Goal: Information Seeking & Learning: Understand process/instructions

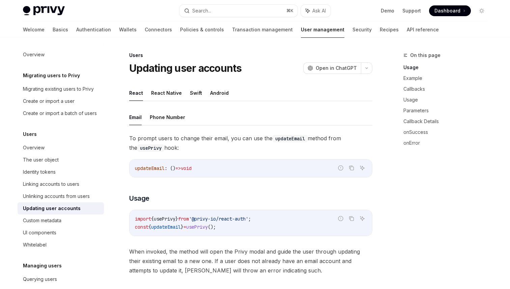
scroll to position [128, 0]
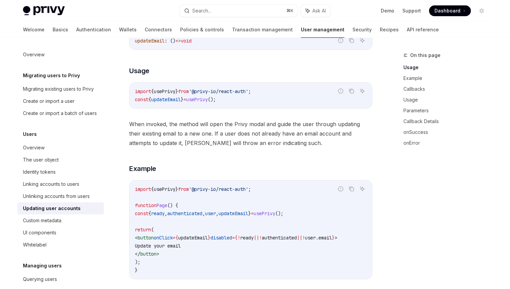
click at [352, 260] on code "import { usePrivy } from '@privy-io/react-auth' ; function Page () { const { re…" at bounding box center [251, 229] width 232 height 89
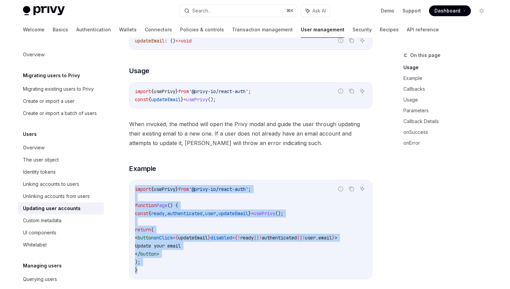
drag, startPoint x: 177, startPoint y: 270, endPoint x: 127, endPoint y: 192, distance: 92.6
click at [198, 242] on code "import { usePrivy } from '@privy-io/react-auth' ; function Page () { const { re…" at bounding box center [251, 229] width 232 height 89
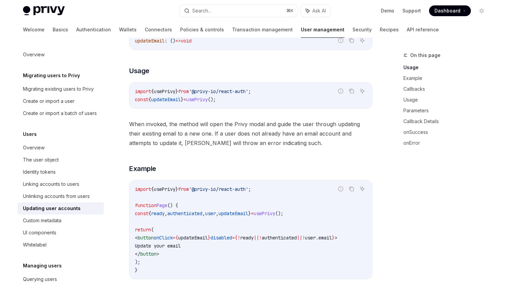
click at [215, 207] on code "import { usePrivy } from '@privy-io/react-auth' ; function Page () { const { re…" at bounding box center [251, 229] width 232 height 89
click at [248, 213] on span "updateEmail" at bounding box center [234, 214] width 30 height 6
copy span "updateEmail"
click at [432, 251] on div "On this page Usage Example Callbacks Usage Parameters Callback Details onSucces…" at bounding box center [441, 170] width 103 height 238
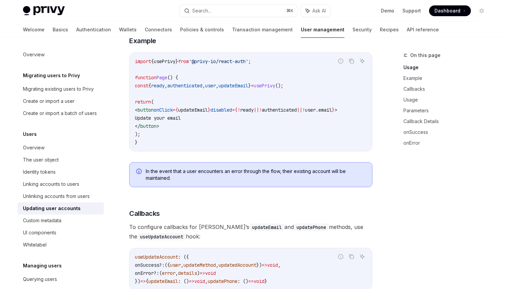
scroll to position [287, 0]
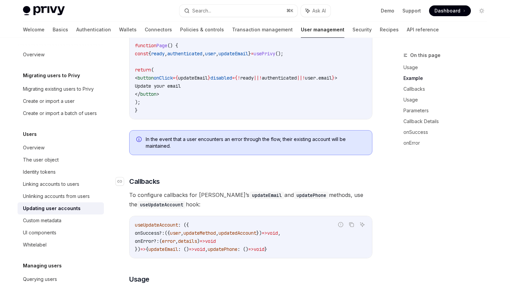
click at [252, 186] on h3 "​ Callbacks" at bounding box center [250, 181] width 243 height 9
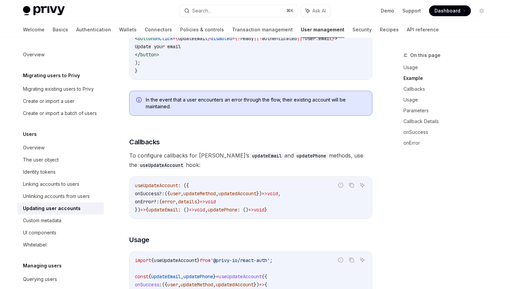
scroll to position [329, 0]
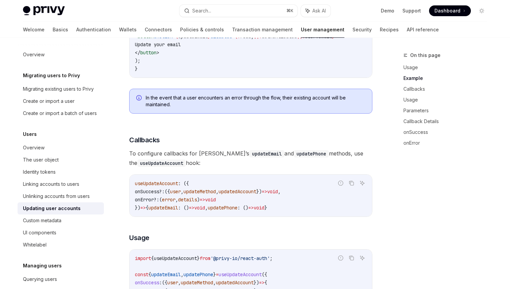
click at [184, 195] on span "," at bounding box center [182, 192] width 3 height 6
click at [137, 184] on span "useUpdateAccount" at bounding box center [156, 184] width 43 height 6
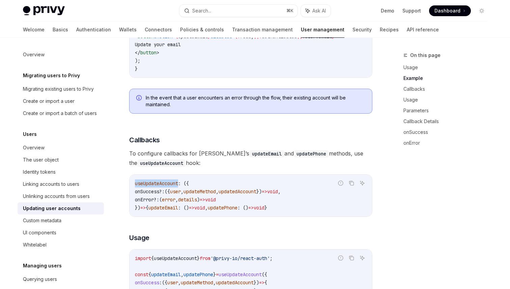
copy span "useUpdateAccount"
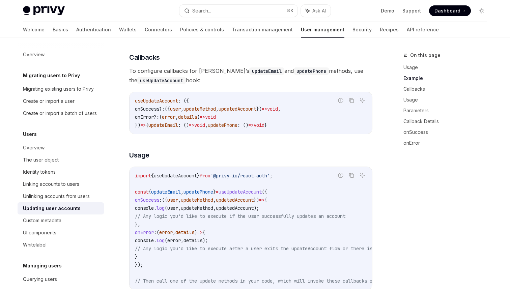
scroll to position [415, 0]
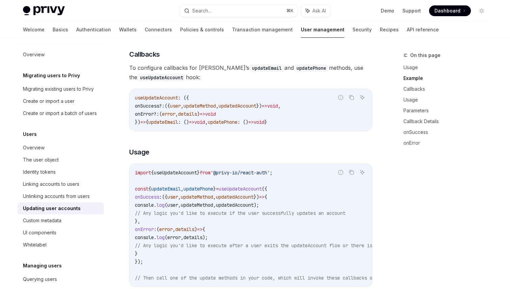
click at [244, 187] on code "import { useUpdateAccount } from '@privy-io/react-auth' ; const { updateEmail ,…" at bounding box center [278, 225] width 286 height 113
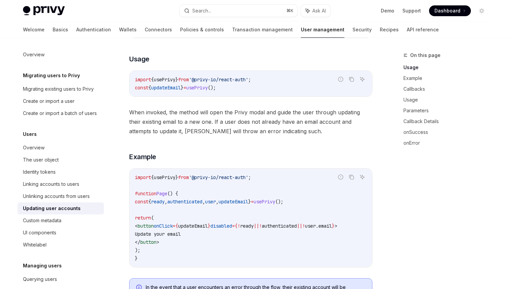
scroll to position [149, 0]
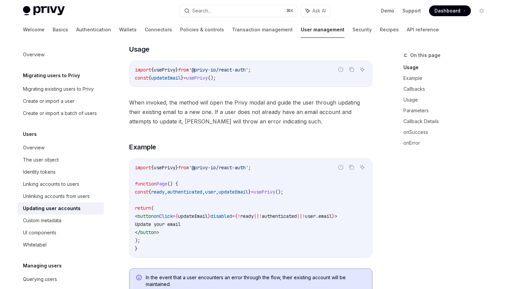
click at [261, 94] on div "To prompt users to change their email, you can use the updateEmail method from …" at bounding box center [250, 141] width 243 height 314
click at [338, 132] on div "To prompt users to change their email, you can use the updateEmail method from …" at bounding box center [250, 141] width 243 height 314
click at [260, 107] on span "When invoked, the method will open the Privy modal and guide the user through u…" at bounding box center [250, 112] width 243 height 28
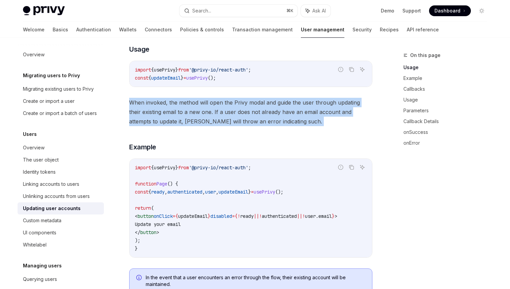
click at [246, 105] on span "When invoked, the method will open the Privy modal and guide the user through u…" at bounding box center [250, 112] width 243 height 28
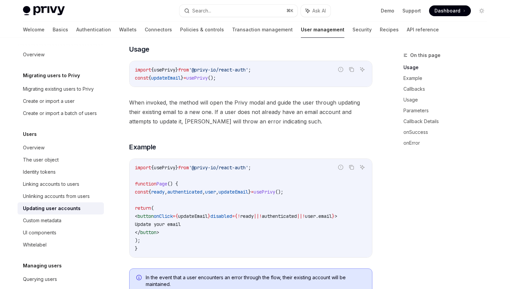
click at [246, 105] on span "When invoked, the method will open the Privy modal and guide the user through u…" at bounding box center [250, 112] width 243 height 28
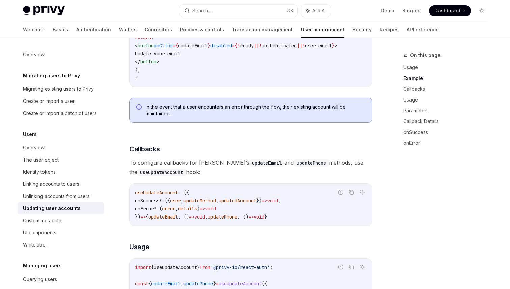
scroll to position [367, 0]
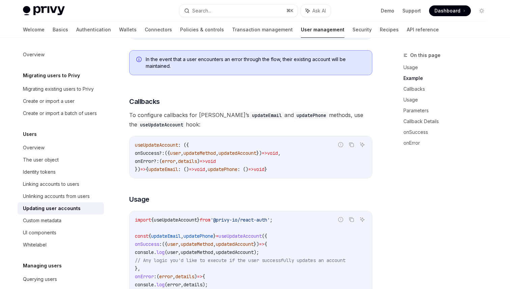
click at [233, 59] on span "In the event that a user encounters an error through the flow, their existing a…" at bounding box center [256, 62] width 220 height 13
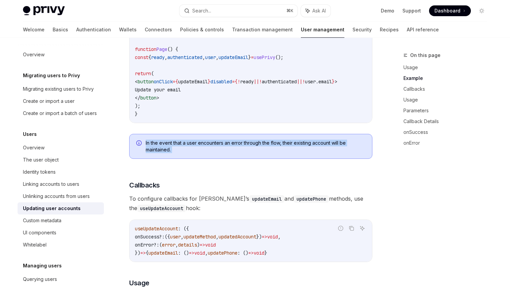
scroll to position [284, 0]
click at [235, 87] on code "import { usePrivy } from '@privy-io/react-auth' ; function Page () { const { re…" at bounding box center [251, 72] width 232 height 89
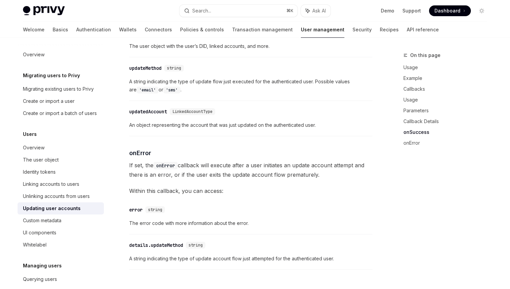
scroll to position [882, 0]
click at [147, 68] on div "​ updateMethod string A string indicating the type of update flow just executed…" at bounding box center [250, 80] width 243 height 40
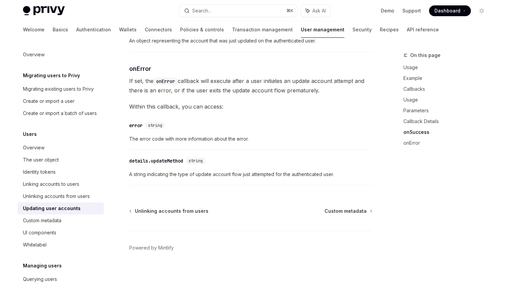
scroll to position [969, 0]
click at [215, 130] on div "​ error string" at bounding box center [247, 125] width 237 height 8
click at [407, 31] on link "API reference" at bounding box center [423, 30] width 32 height 16
type textarea "*"
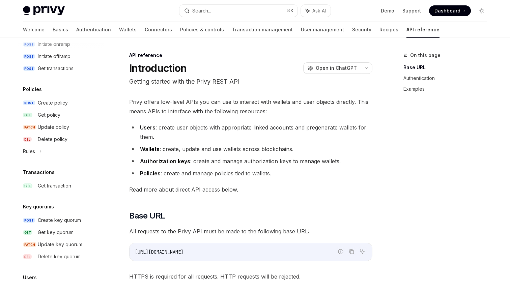
scroll to position [420, 0]
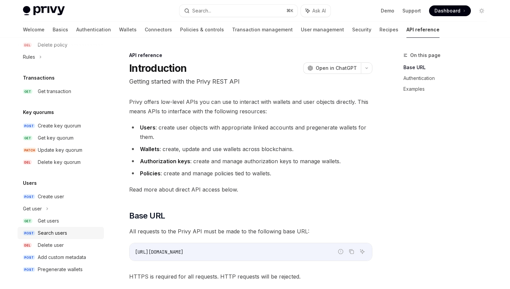
click at [62, 235] on div "Search users" at bounding box center [52, 233] width 29 height 8
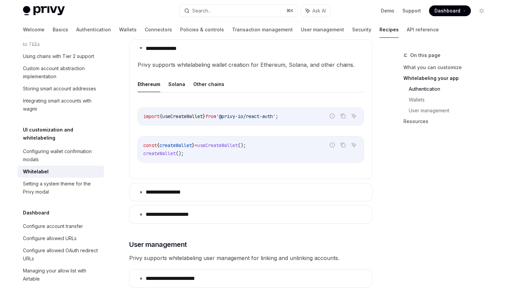
scroll to position [770, 0]
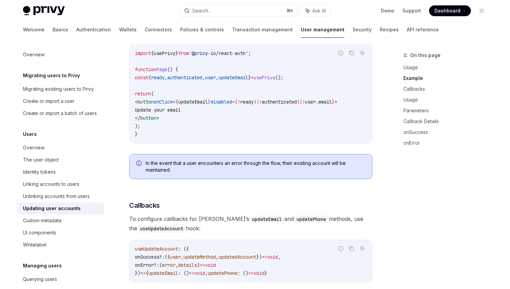
scroll to position [264, 0]
click at [263, 170] on span "In the event that a user encounters an error through the flow, their existing a…" at bounding box center [256, 165] width 220 height 13
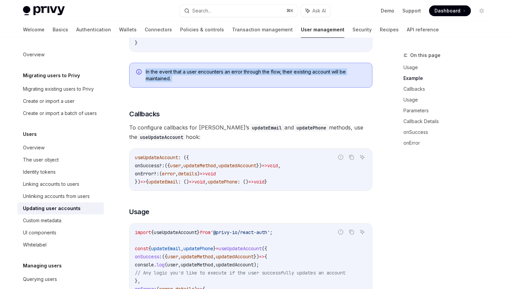
scroll to position [369, 0]
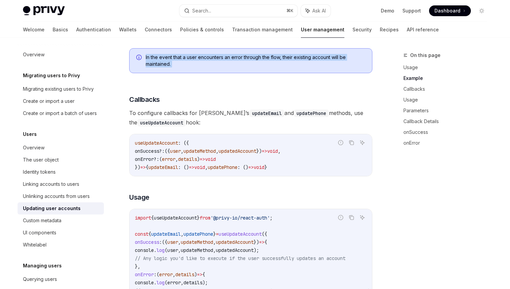
click at [195, 136] on div "Email Phone Number To prompt users to change their email, you can use the updat…" at bounding box center [250, 263] width 243 height 1046
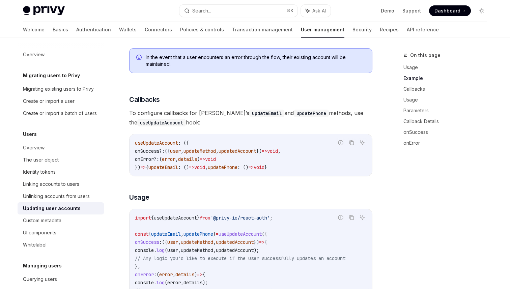
click at [238, 168] on span "updatePhone" at bounding box center [223, 167] width 30 height 6
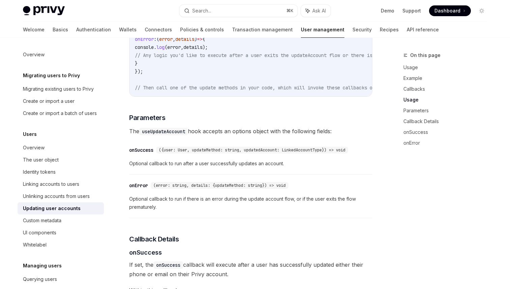
scroll to position [654, 0]
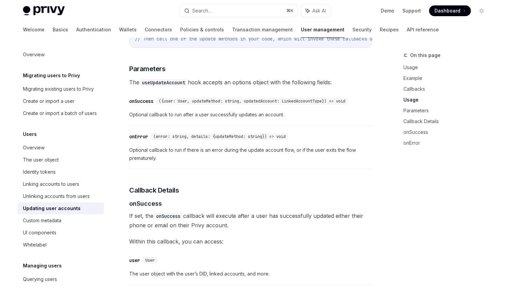
click at [245, 104] on span "({user: User, updateMethod: string, updatedAccount: LinkedAccountType}) => void" at bounding box center [252, 101] width 187 height 5
click at [76, 32] on link "Authentication" at bounding box center [93, 30] width 35 height 16
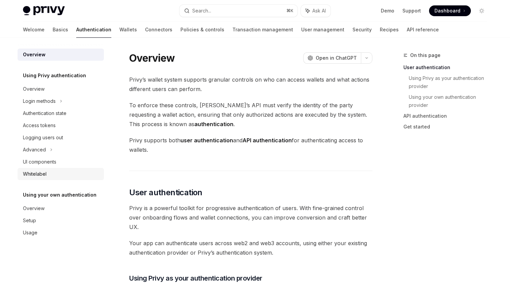
click at [85, 176] on div "Whitelabel" at bounding box center [61, 174] width 77 height 8
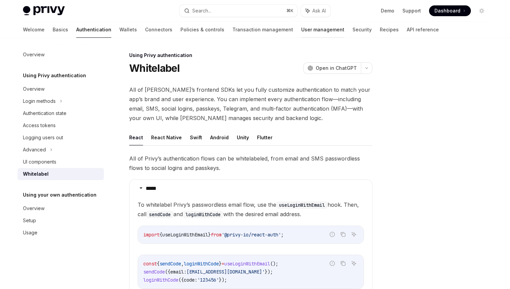
click at [301, 36] on link "User management" at bounding box center [322, 30] width 43 height 16
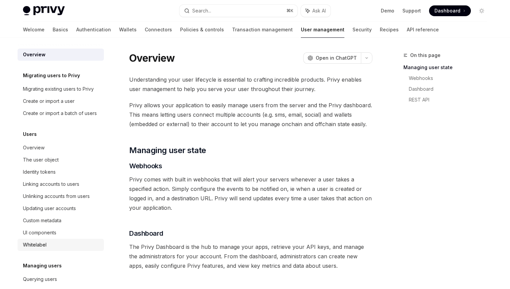
click at [73, 246] on div "Whitelabel" at bounding box center [61, 245] width 77 height 8
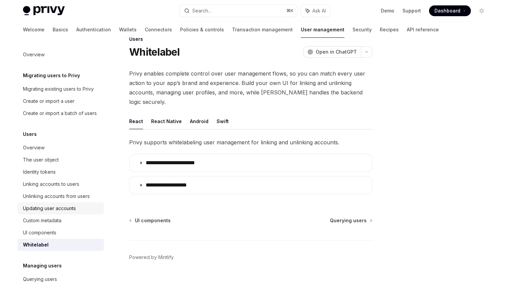
click at [85, 119] on link "Create or import a batch of users" at bounding box center [61, 113] width 86 height 12
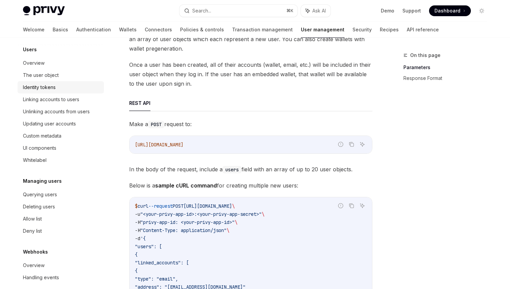
scroll to position [75, 0]
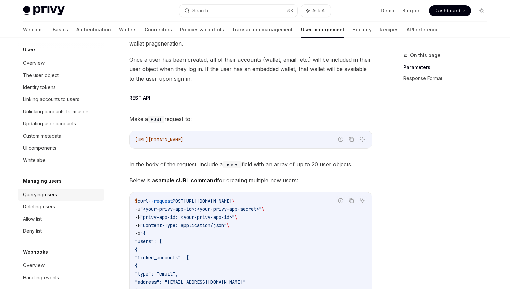
click at [53, 191] on div "Querying users" at bounding box center [40, 195] width 34 height 8
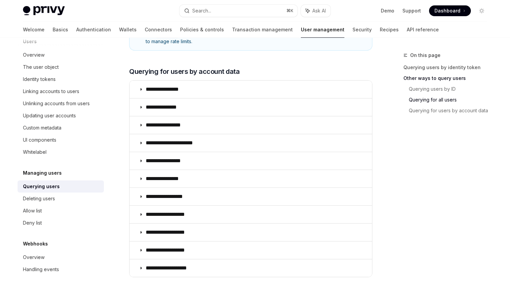
scroll to position [401, 0]
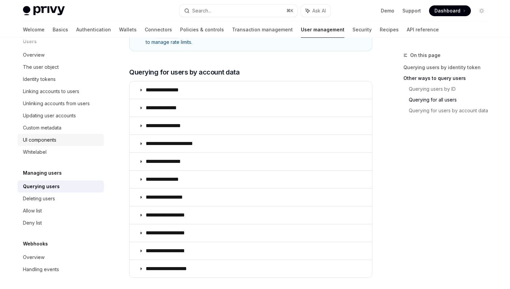
click at [66, 137] on div "UI components" at bounding box center [61, 140] width 77 height 8
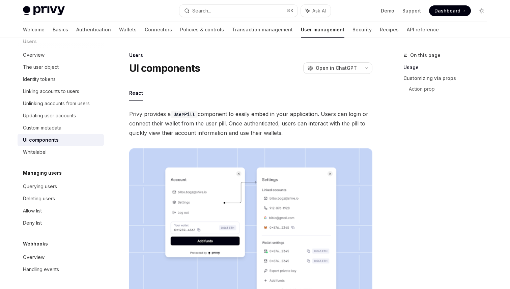
click at [238, 156] on img at bounding box center [250, 235] width 243 height 174
click at [29, 124] on div "Custom metadata" at bounding box center [42, 128] width 38 height 8
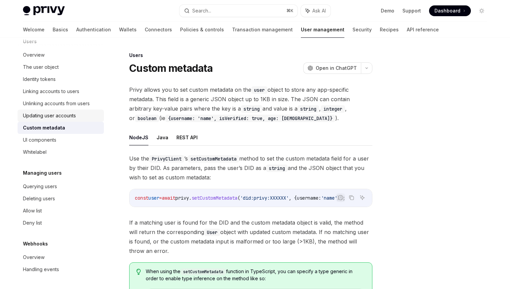
click at [58, 116] on div "Updating user accounts" at bounding box center [49, 116] width 53 height 8
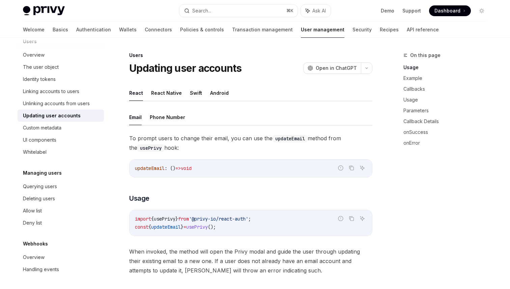
click at [65, 112] on div "Updating user accounts" at bounding box center [52, 116] width 58 height 8
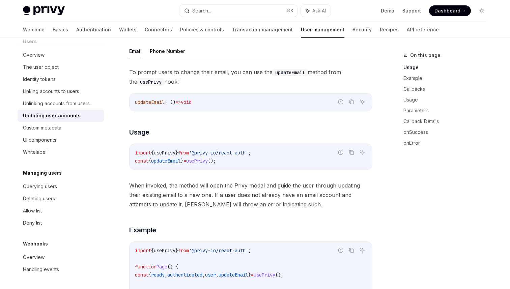
scroll to position [70, 0]
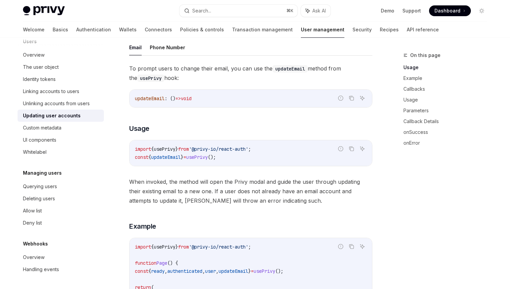
click at [192, 138] on div "To prompt users to change their email, you can use the updateEmail method from …" at bounding box center [250, 221] width 243 height 314
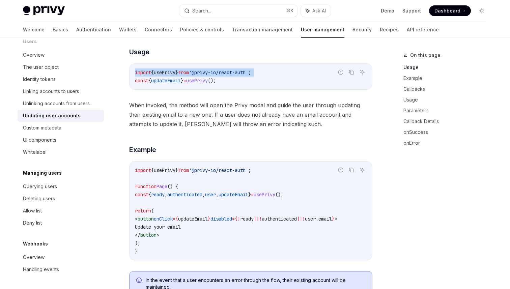
scroll to position [151, 0]
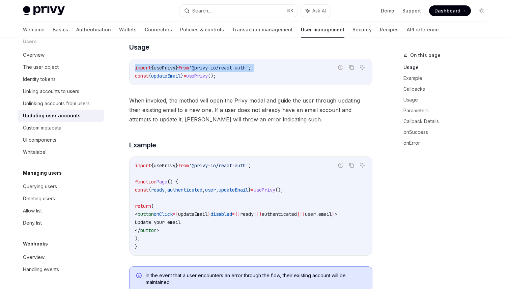
click at [286, 233] on code "import { usePrivy } from '@privy-io/react-auth' ; function Page () { const { re…" at bounding box center [251, 206] width 232 height 89
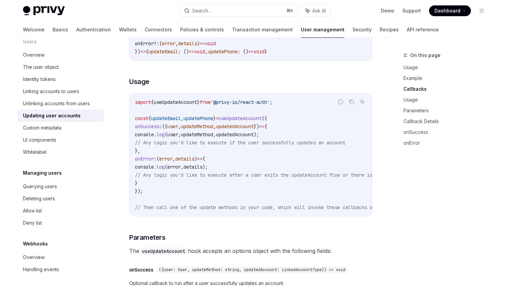
scroll to position [484, 0]
click at [407, 30] on link "API reference" at bounding box center [423, 30] width 32 height 16
type textarea "*"
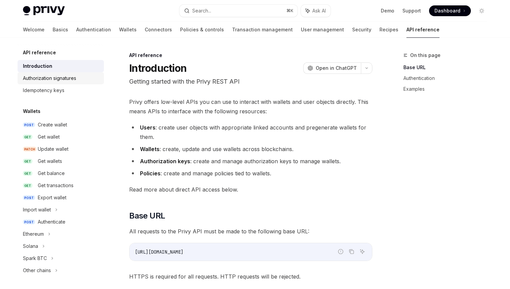
click at [73, 81] on div "Authorization signatures" at bounding box center [49, 78] width 53 height 8
click at [67, 91] on div "Idempotency keys" at bounding box center [61, 90] width 77 height 8
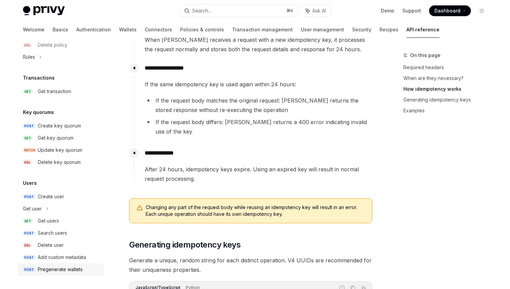
scroll to position [358, 0]
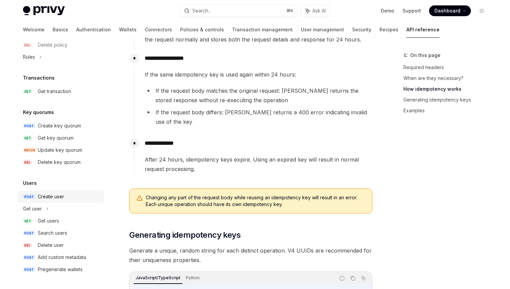
click at [59, 201] on link "POST Create user" at bounding box center [61, 197] width 86 height 12
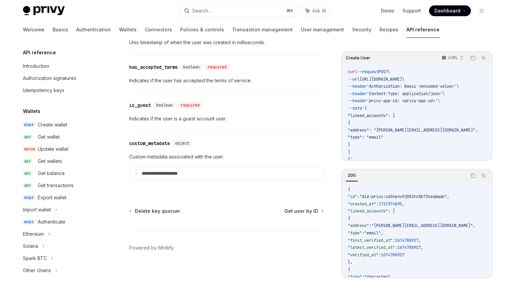
click at [221, 131] on div "​ is_guest boolean required Indicates if the user is a guest account user." at bounding box center [226, 112] width 195 height 38
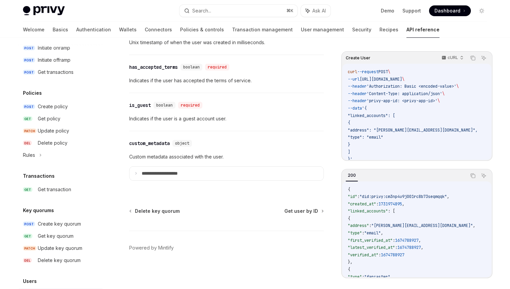
scroll to position [420, 0]
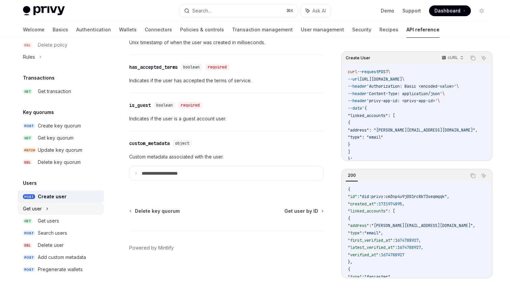
click at [63, 210] on div "Get user" at bounding box center [61, 209] width 86 height 12
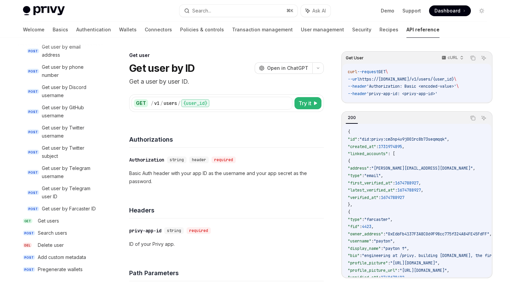
scroll to position [666, 0]
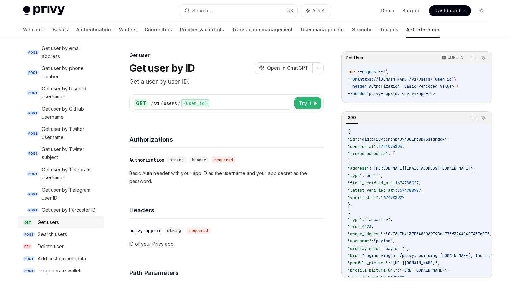
click at [64, 225] on div "Get users" at bounding box center [69, 222] width 62 height 8
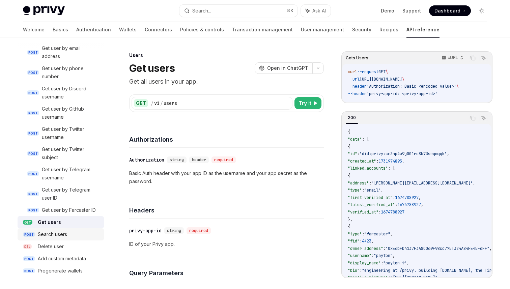
click at [70, 237] on div "Search users" at bounding box center [69, 234] width 62 height 8
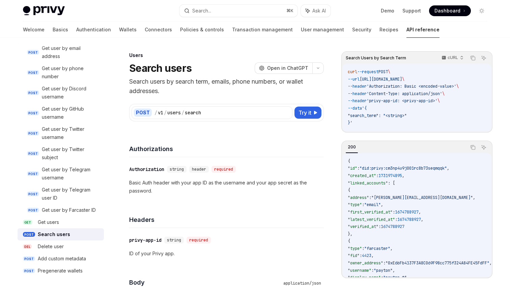
scroll to position [667, 0]
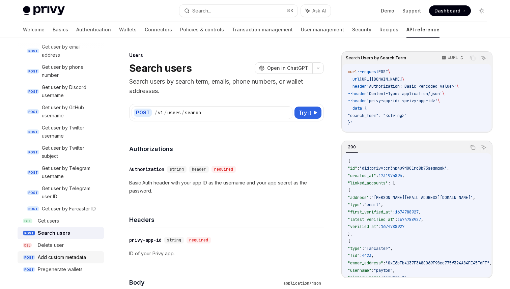
click at [70, 251] on link "POST Add custom metadata" at bounding box center [61, 257] width 86 height 12
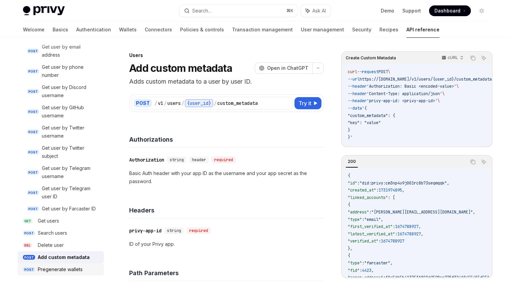
click at [87, 270] on div "Pregenerate wallets" at bounding box center [69, 270] width 62 height 8
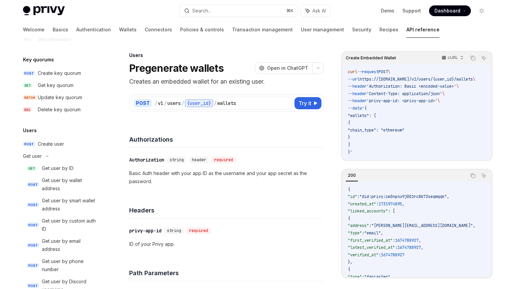
scroll to position [462, 0]
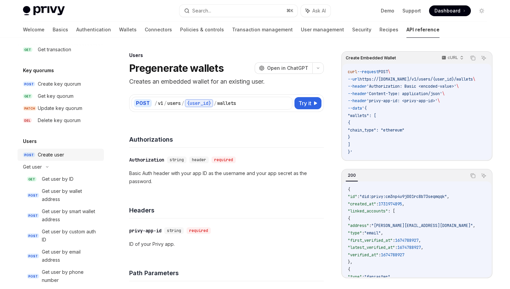
click at [62, 156] on div "Create user" at bounding box center [51, 155] width 26 height 8
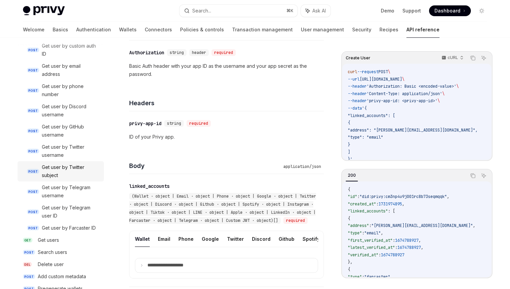
scroll to position [614, 0]
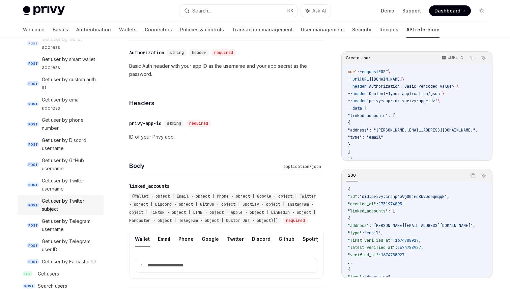
click at [35, 150] on link "POST Get user by Discord username" at bounding box center [61, 144] width 86 height 20
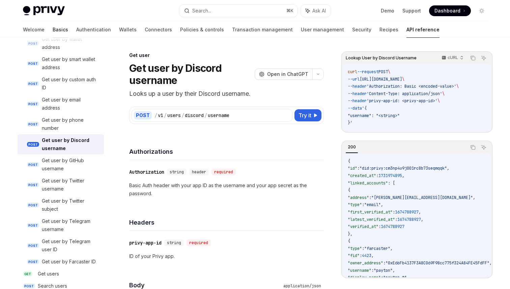
click at [53, 24] on link "Basics" at bounding box center [61, 30] width 16 height 16
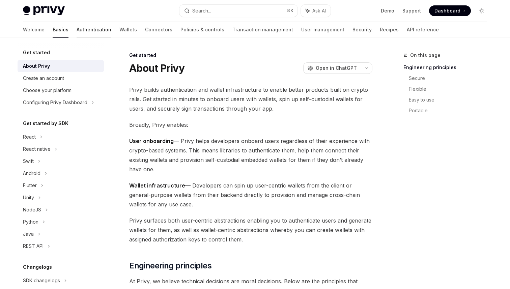
click at [77, 28] on link "Authentication" at bounding box center [94, 30] width 35 height 16
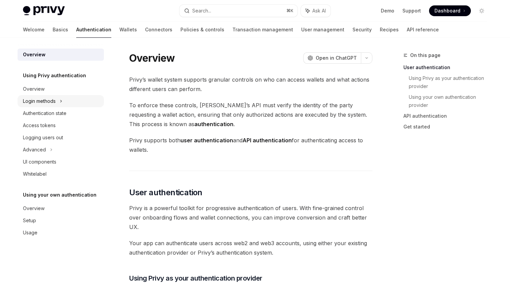
click at [81, 104] on div "Login methods" at bounding box center [61, 101] width 86 height 12
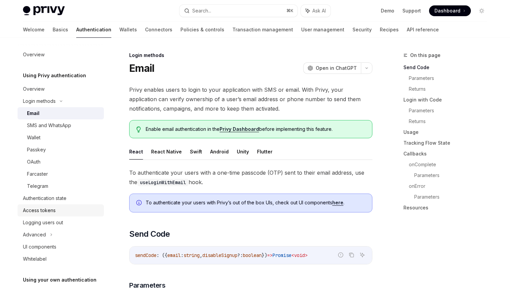
click at [62, 208] on div "Access tokens" at bounding box center [61, 210] width 77 height 8
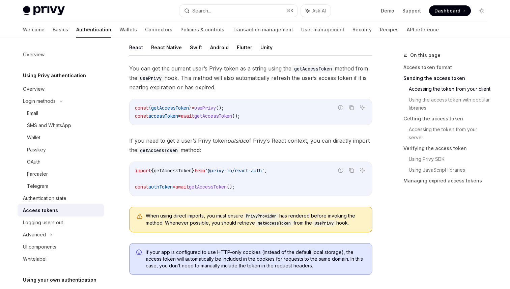
scroll to position [337, 0]
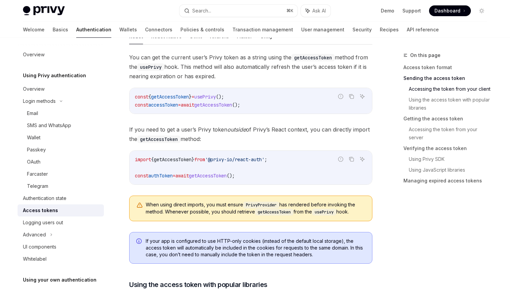
click at [215, 103] on span "getAccessToken" at bounding box center [213, 105] width 38 height 6
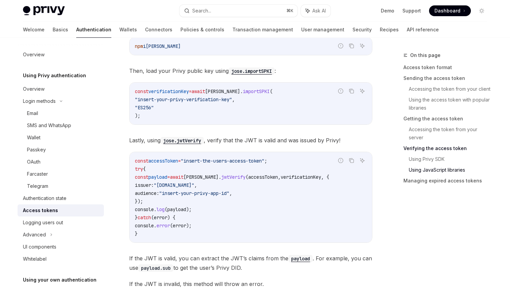
scroll to position [1531, 0]
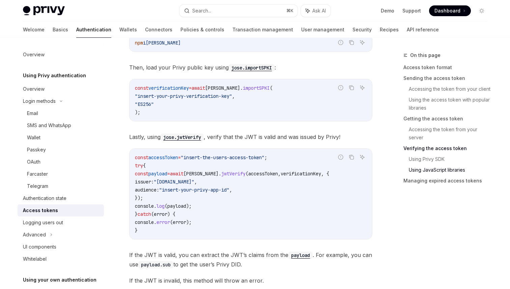
click at [253, 105] on code "const verificationKey = await [PERSON_NAME] . importSPKI ( "insert-your-privy-v…" at bounding box center [251, 100] width 232 height 32
click at [249, 100] on code "const verificationKey = await [PERSON_NAME] . importSPKI ( "insert-your-privy-v…" at bounding box center [251, 100] width 232 height 32
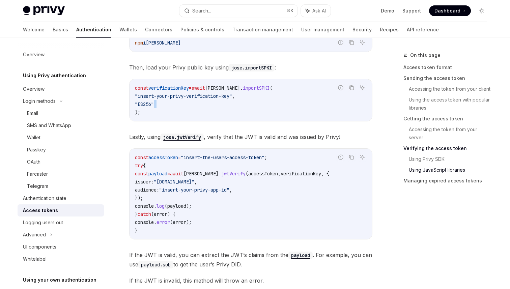
click at [249, 100] on code "const verificationKey = await [PERSON_NAME] . importSPKI ( "insert-your-privy-v…" at bounding box center [251, 100] width 232 height 32
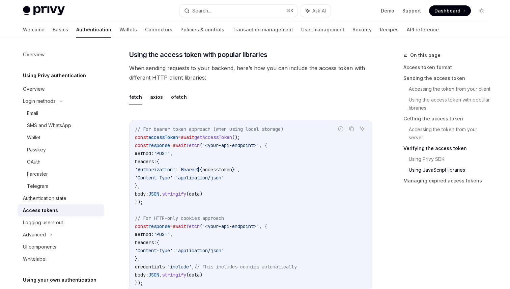
scroll to position [1522, 0]
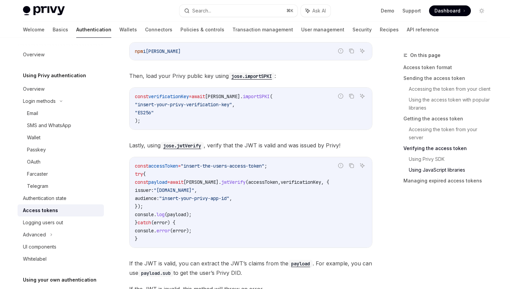
click at [255, 180] on span "accessToken" at bounding box center [263, 182] width 30 height 6
click at [178, 165] on span "accessToken" at bounding box center [163, 166] width 30 height 6
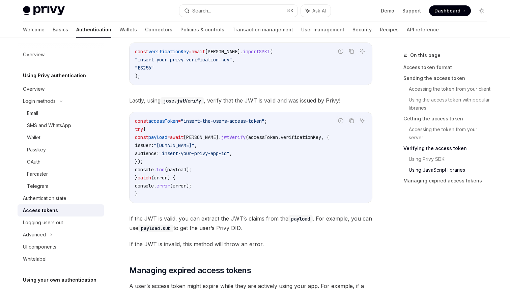
scroll to position [10, 0]
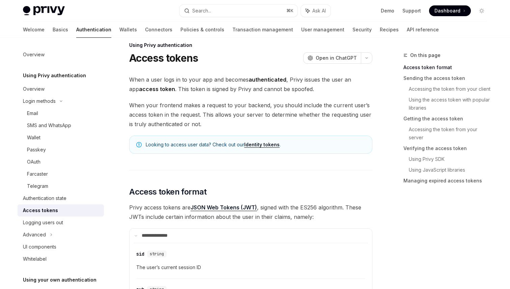
click at [272, 144] on link "Identity tokens" at bounding box center [261, 145] width 35 height 6
type textarea "*"
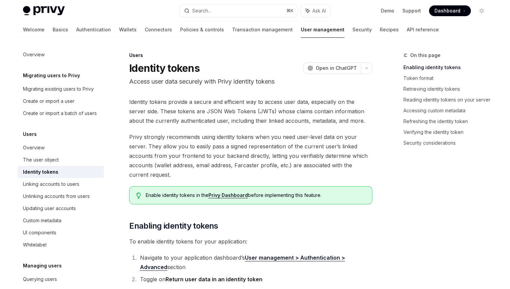
scroll to position [177, 0]
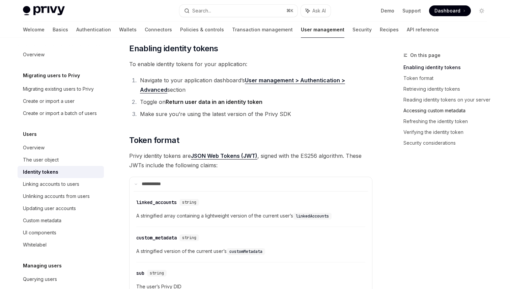
click at [436, 112] on link "Accessing custom metadata" at bounding box center [448, 110] width 89 height 11
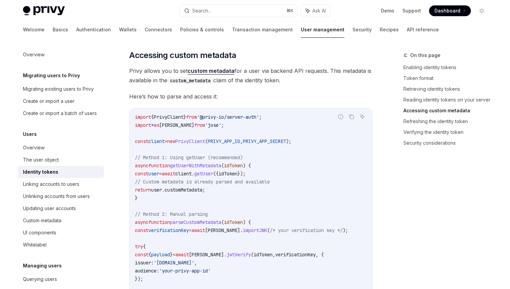
scroll to position [1238, 0]
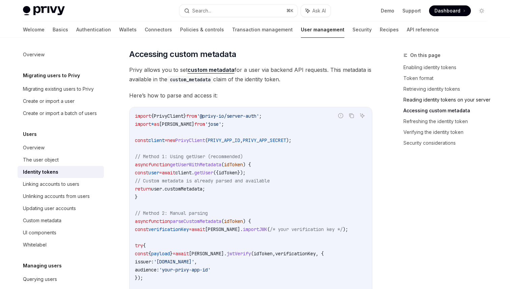
click at [438, 96] on link "Reading identity tokens on your server" at bounding box center [448, 99] width 89 height 11
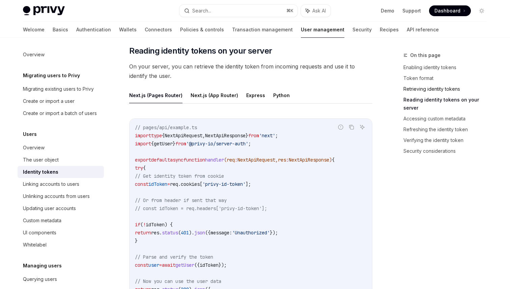
click at [435, 92] on link "Retrieving identity tokens" at bounding box center [448, 89] width 89 height 11
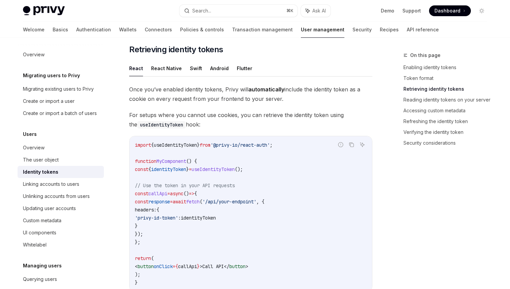
scroll to position [585, 0]
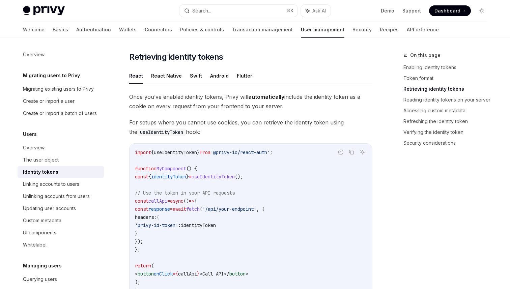
click at [254, 180] on code "import { useIdentityToken } from '@privy-io/react-auth' ; function MyComponent …" at bounding box center [251, 221] width 232 height 146
click at [256, 181] on code "import { useIdentityToken } from '@privy-io/react-auth' ; function MyComponent …" at bounding box center [251, 221] width 232 height 146
click at [283, 184] on code "import { useIdentityToken } from '@privy-io/react-auth' ; function MyComponent …" at bounding box center [251, 221] width 232 height 146
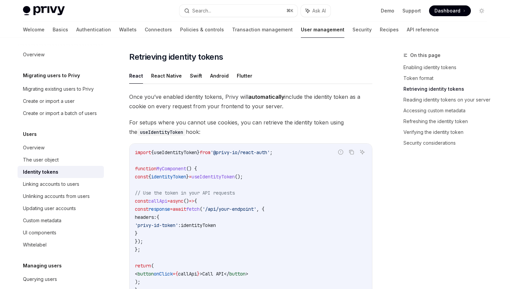
click at [249, 170] on code "import { useIdentityToken } from '@privy-io/react-auth' ; function MyComponent …" at bounding box center [251, 221] width 232 height 146
click at [235, 177] on span "useIdentityToken" at bounding box center [213, 177] width 43 height 6
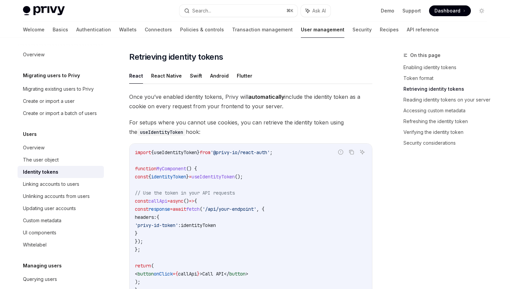
click at [235, 177] on span "useIdentityToken" at bounding box center [213, 177] width 43 height 6
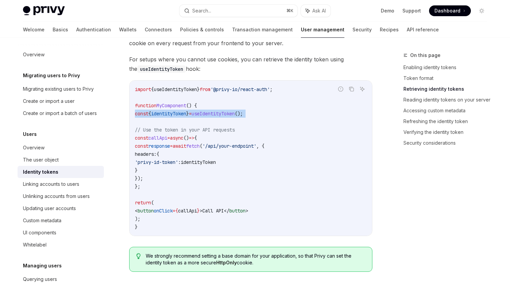
scroll to position [653, 0]
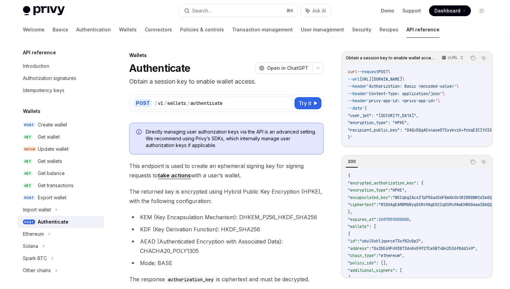
scroll to position [420, 0]
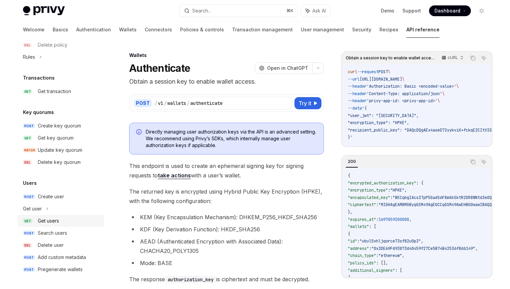
click at [55, 222] on div "Get users" at bounding box center [48, 221] width 21 height 8
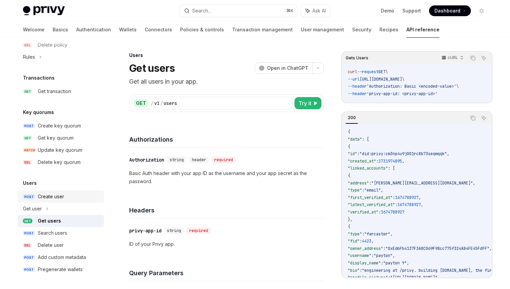
click at [73, 195] on div "Create user" at bounding box center [69, 197] width 62 height 8
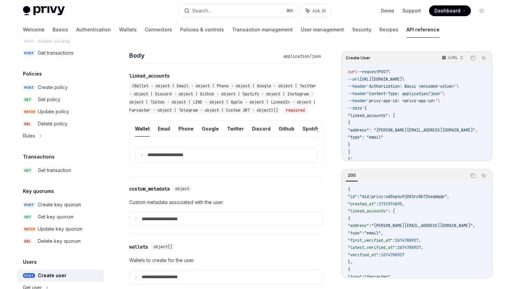
scroll to position [420, 0]
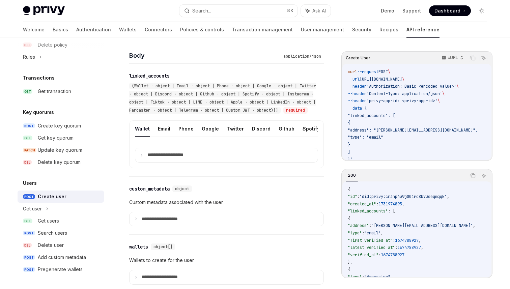
click at [63, 201] on link "POST Create user" at bounding box center [61, 197] width 86 height 12
type textarea "*"
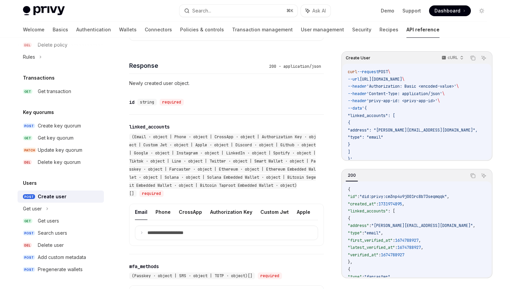
scroll to position [472, 0]
click at [199, 114] on div "​ id string required" at bounding box center [226, 101] width 195 height 24
click at [226, 143] on span "(Email · object | Phone · object | CrossApp · object | Authorization Key · obje…" at bounding box center [222, 165] width 187 height 62
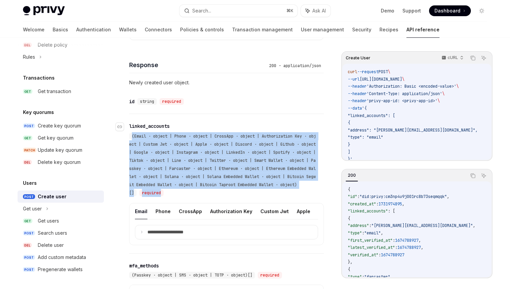
click at [226, 143] on span "(Email · object | Phone · object | CrossApp · object | Authorization Key · obje…" at bounding box center [222, 165] width 187 height 62
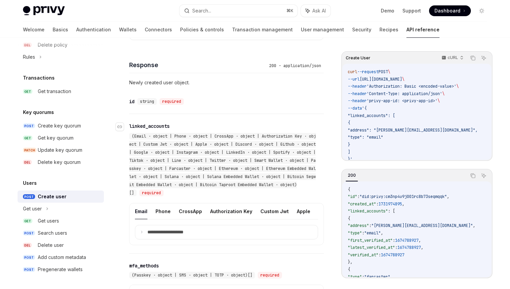
click at [226, 143] on span "(Email · object | Phone · object | CrossApp · object | Authorization Key · obje…" at bounding box center [222, 165] width 187 height 62
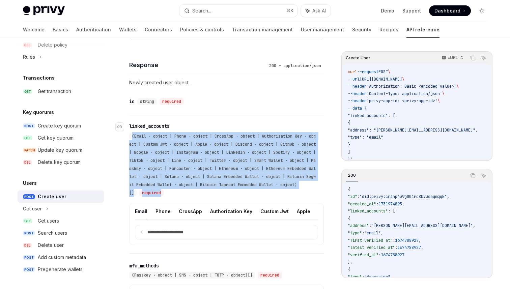
click at [226, 143] on span "(Email · object | Phone · object | CrossApp · object | Authorization Key · obje…" at bounding box center [222, 165] width 187 height 62
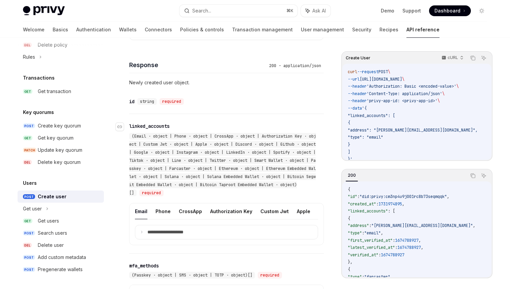
click at [226, 143] on span "(Email · object | Phone · object | CrossApp · object | Authorization Key · obje…" at bounding box center [222, 165] width 187 height 62
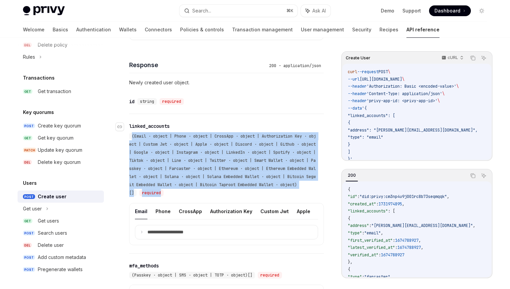
click at [226, 143] on span "(Email · object | Phone · object | CrossApp · object | Authorization Key · obje…" at bounding box center [222, 165] width 187 height 62
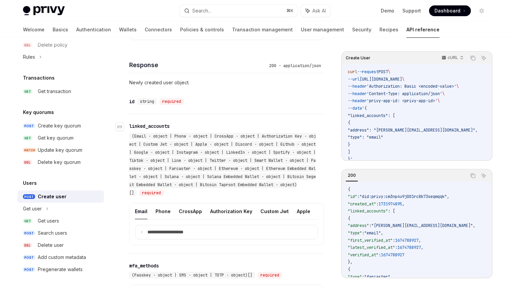
click at [226, 143] on span "(Email · object | Phone · object | CrossApp · object | Authorization Key · obje…" at bounding box center [222, 165] width 187 height 62
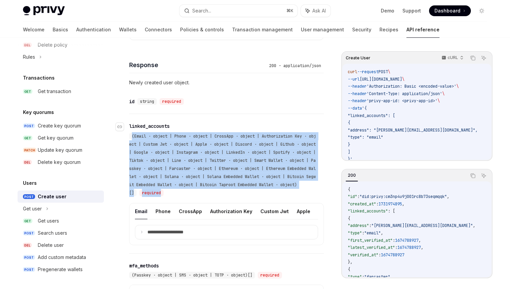
click at [226, 143] on span "(Email · object | Phone · object | CrossApp · object | Authorization Key · obje…" at bounding box center [222, 165] width 187 height 62
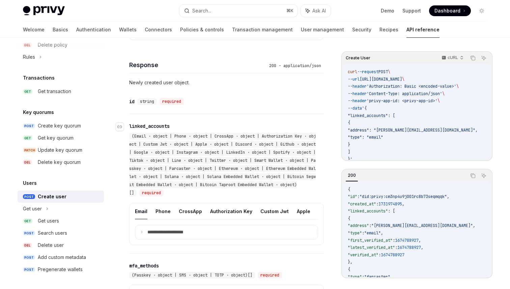
click at [226, 143] on span "(Email · object | Phone · object | CrossApp · object | Authorization Key · obje…" at bounding box center [222, 165] width 187 height 62
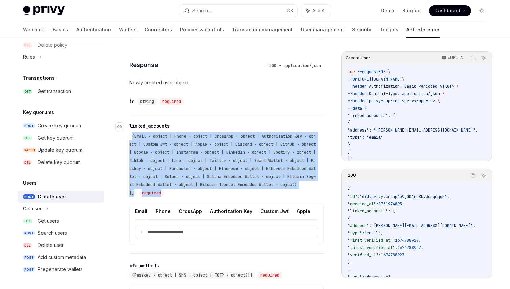
click at [226, 143] on span "(Email · object | Phone · object | CrossApp · object | Authorization Key · obje…" at bounding box center [222, 165] width 187 height 62
click at [237, 122] on div "**********" at bounding box center [226, 184] width 195 height 140
